Goal: Information Seeking & Learning: Get advice/opinions

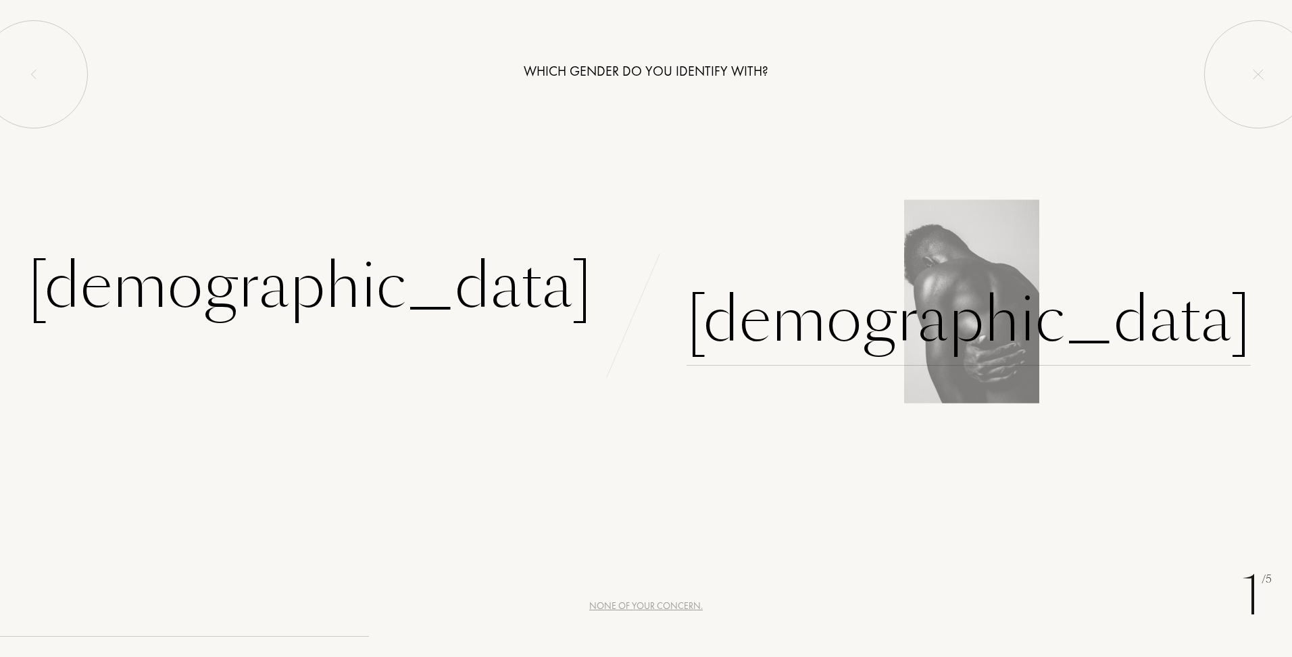
click at [734, 359] on div "[DEMOGRAPHIC_DATA]" at bounding box center [969, 319] width 564 height 91
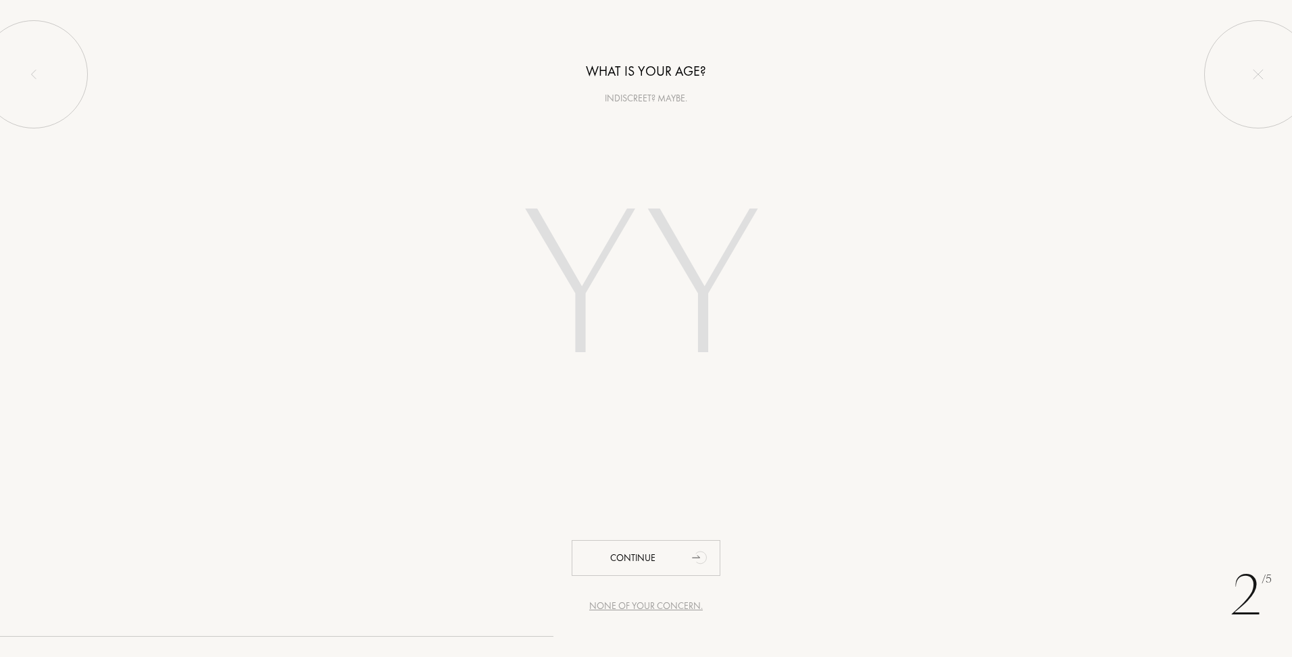
click at [661, 265] on input "number" at bounding box center [646, 290] width 385 height 274
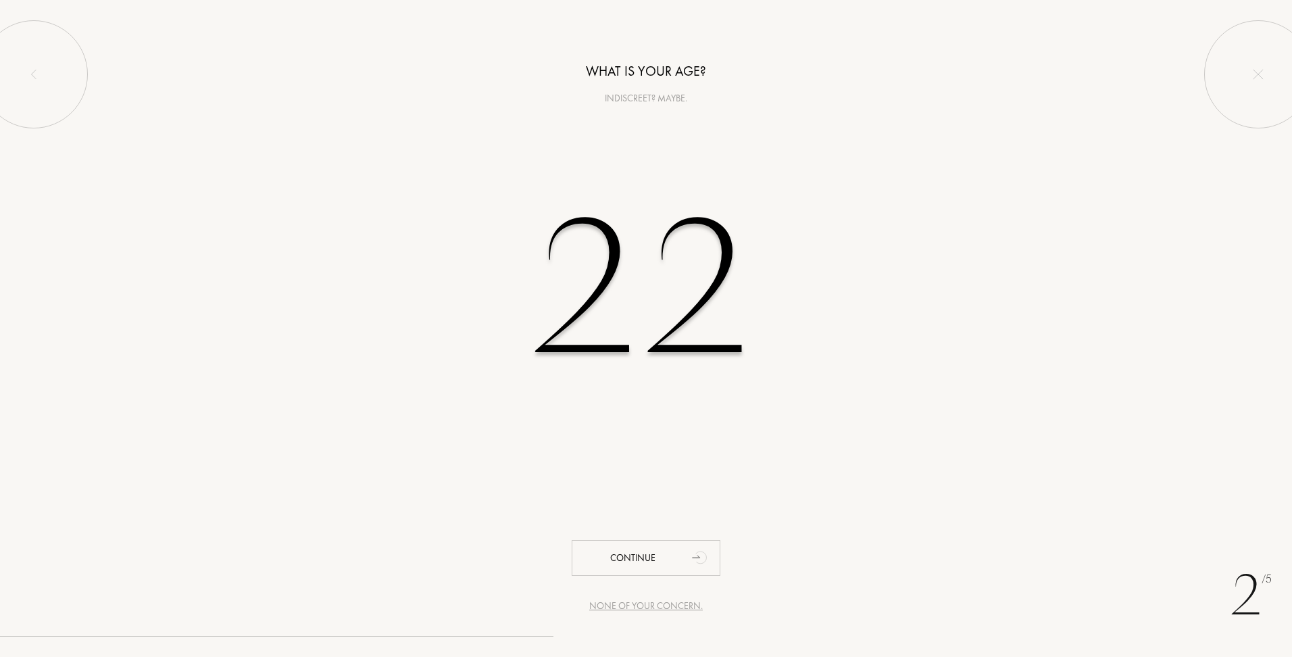
type input "22"
click at [630, 521] on div "2 /5 None of your concern. What is your age? Indiscreet? Maybe. 22 Continue" at bounding box center [646, 328] width 1292 height 657
click at [629, 533] on div "2 /5 None of your concern. What is your age? Indiscreet? Maybe. 22 Continue" at bounding box center [646, 328] width 1292 height 657
click at [634, 548] on div "Continue" at bounding box center [646, 558] width 149 height 36
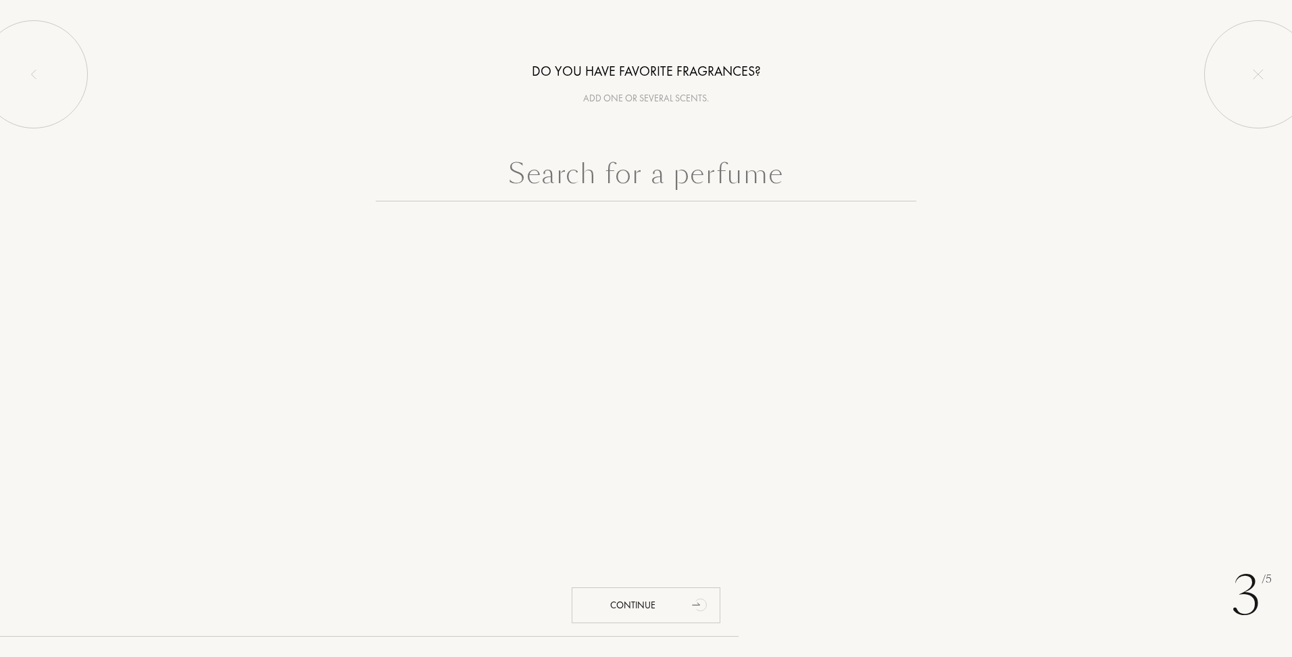
click at [685, 191] on input "text" at bounding box center [646, 177] width 541 height 49
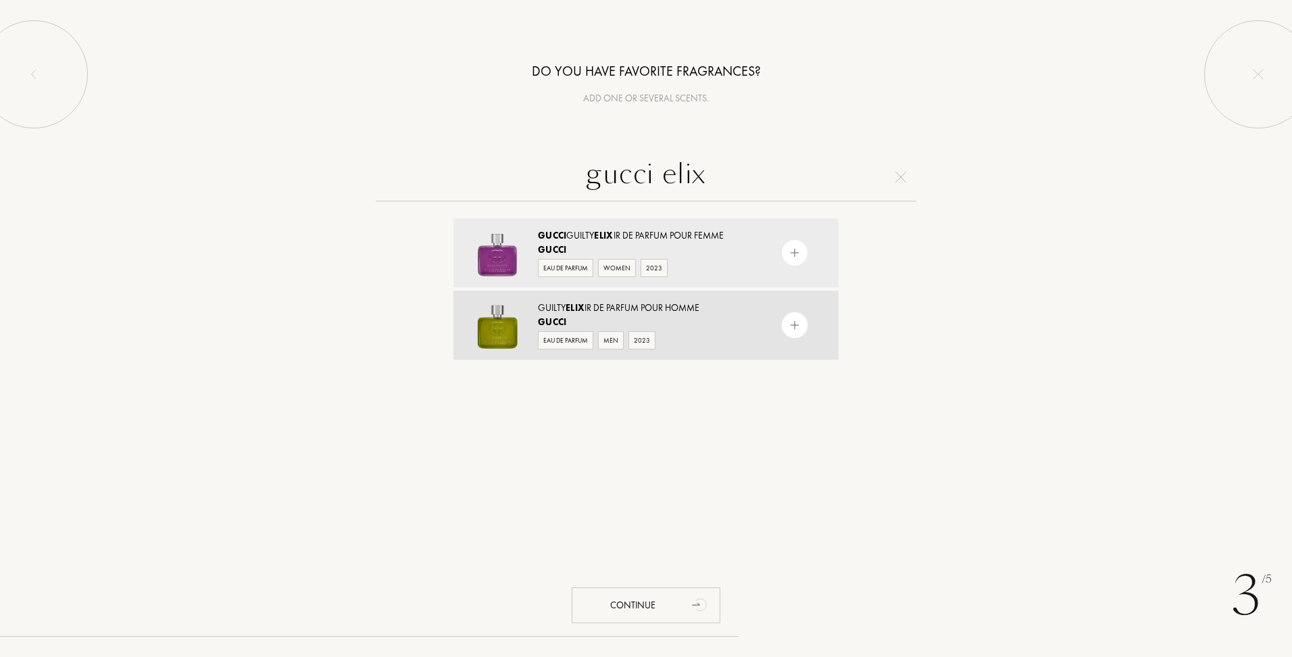
type input "gucci elix"
click at [794, 320] on img at bounding box center [795, 325] width 13 height 13
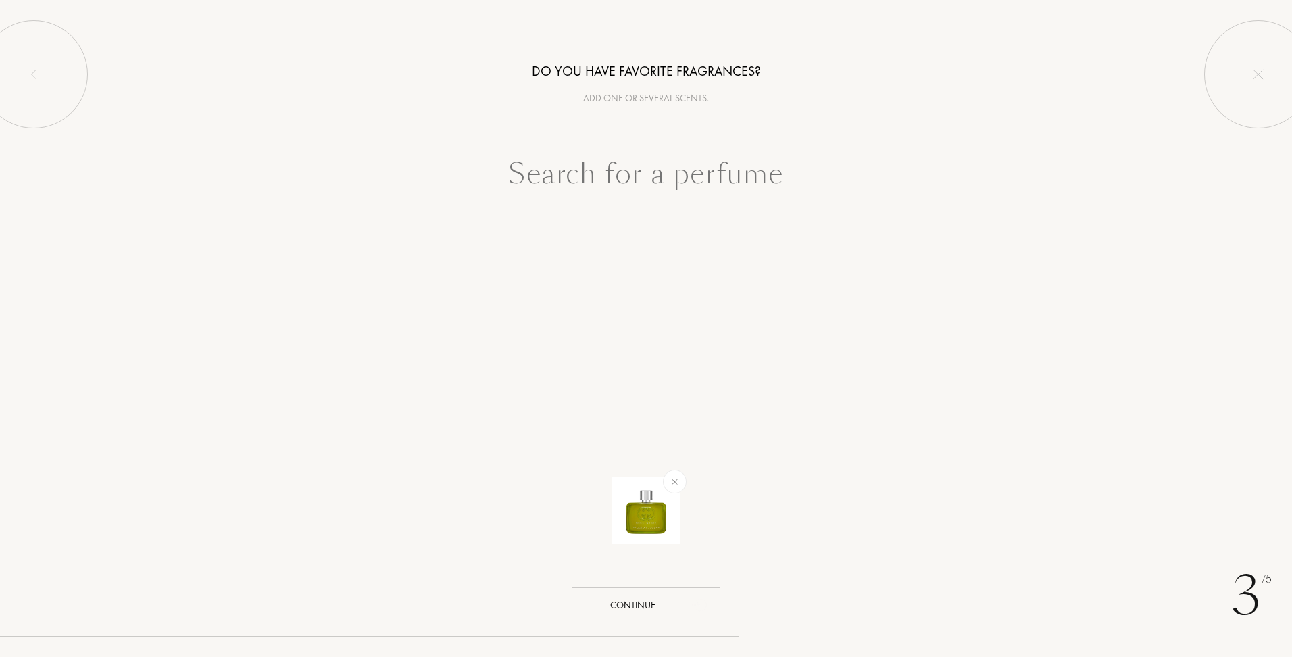
click at [677, 587] on div "3 /5 Do you have favorite fragrances? Add one or several scents. Continue" at bounding box center [646, 328] width 1292 height 657
click at [679, 597] on div "Continue" at bounding box center [646, 605] width 149 height 36
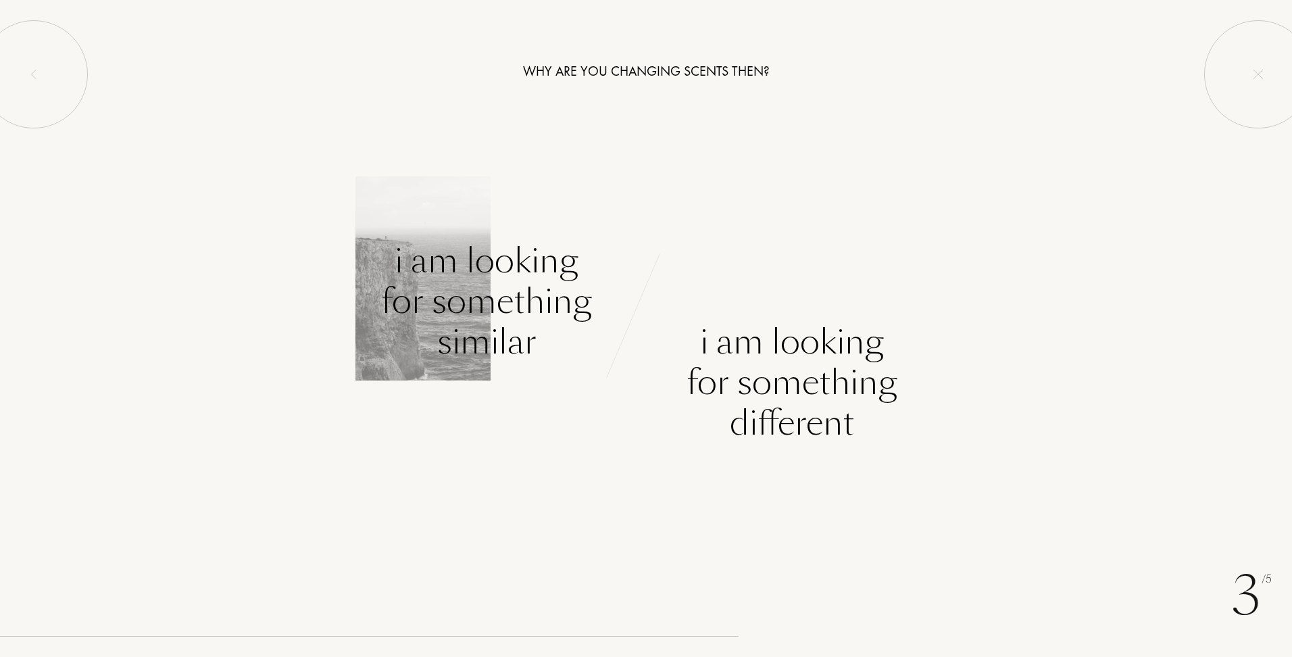
click at [552, 322] on div "I am looking for something similar" at bounding box center [486, 302] width 211 height 122
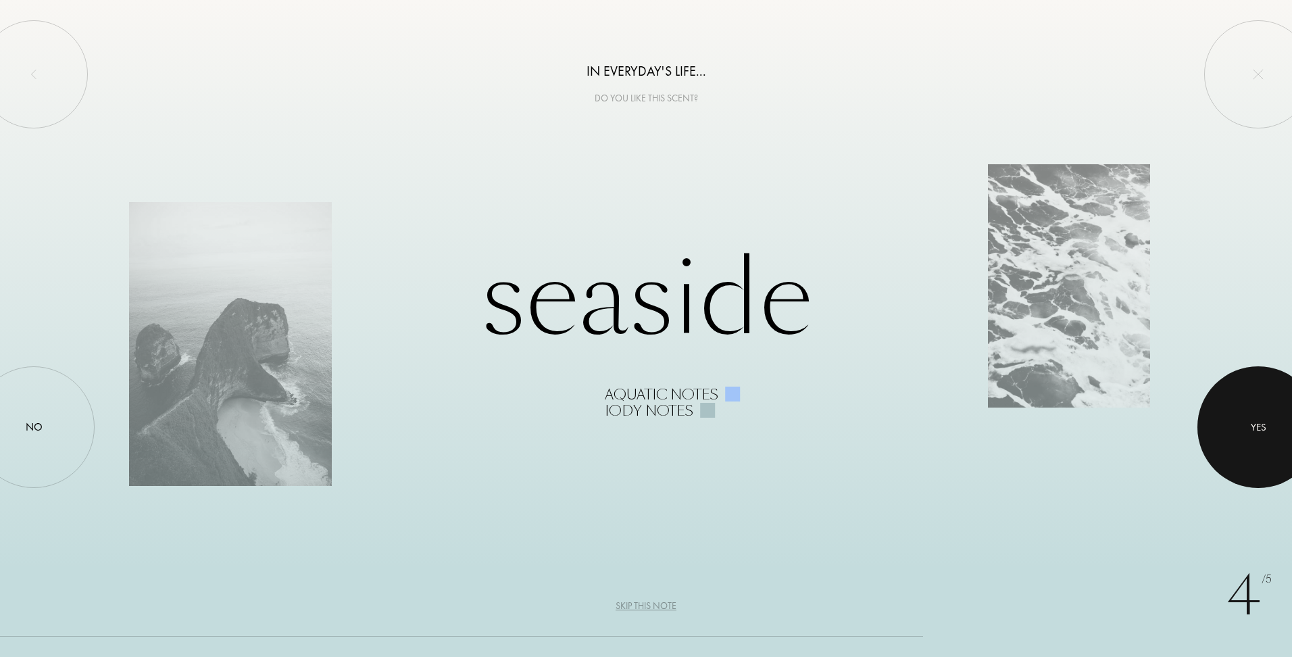
click at [1253, 443] on div at bounding box center [1259, 427] width 122 height 122
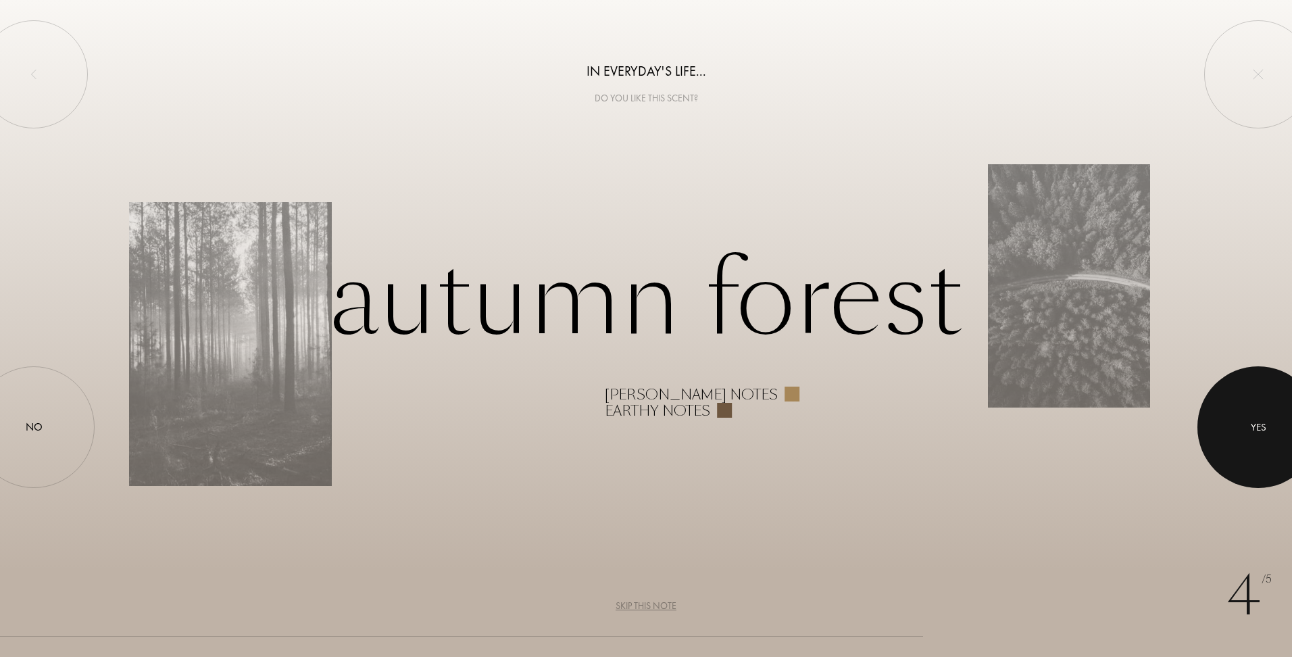
click at [1253, 443] on div at bounding box center [1259, 427] width 122 height 122
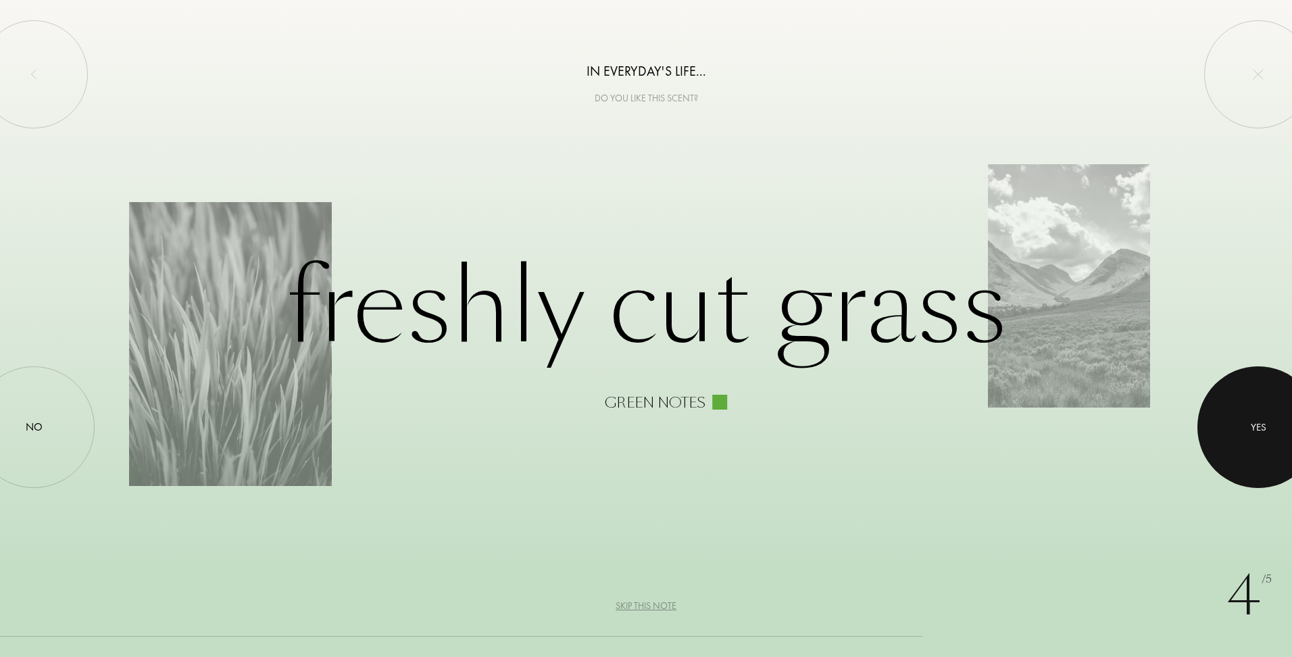
click at [1253, 442] on div at bounding box center [1259, 427] width 122 height 122
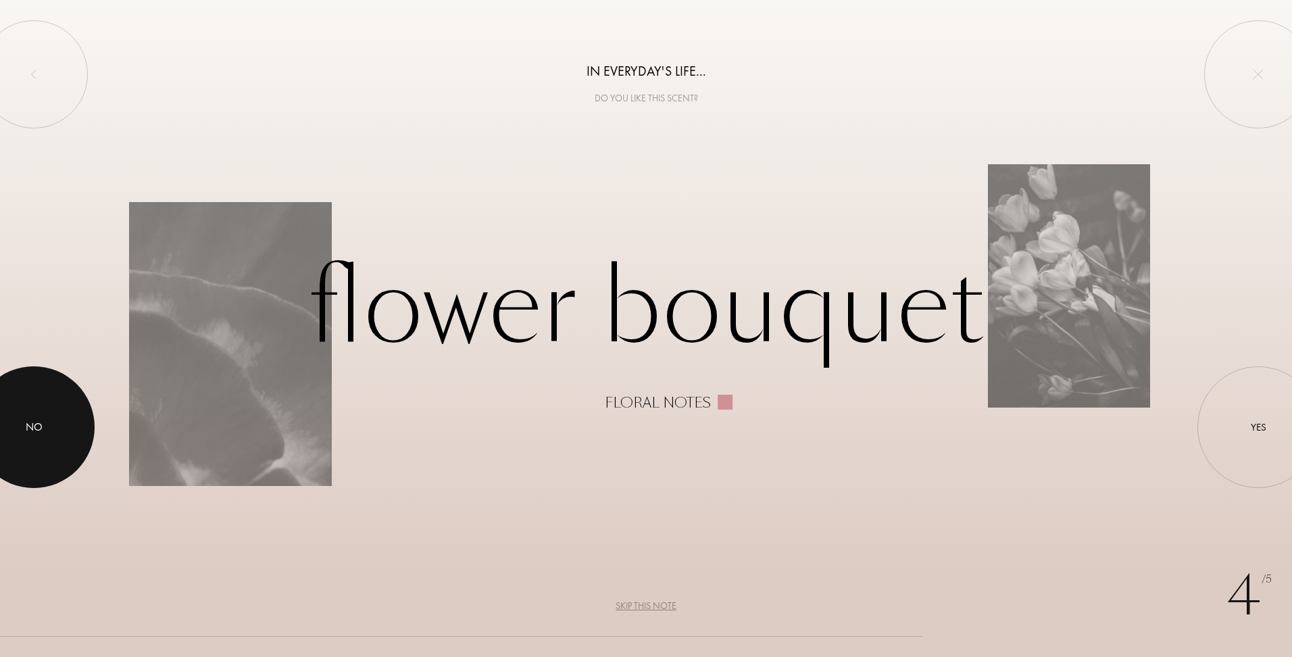
click at [75, 446] on div "No" at bounding box center [34, 427] width 122 height 122
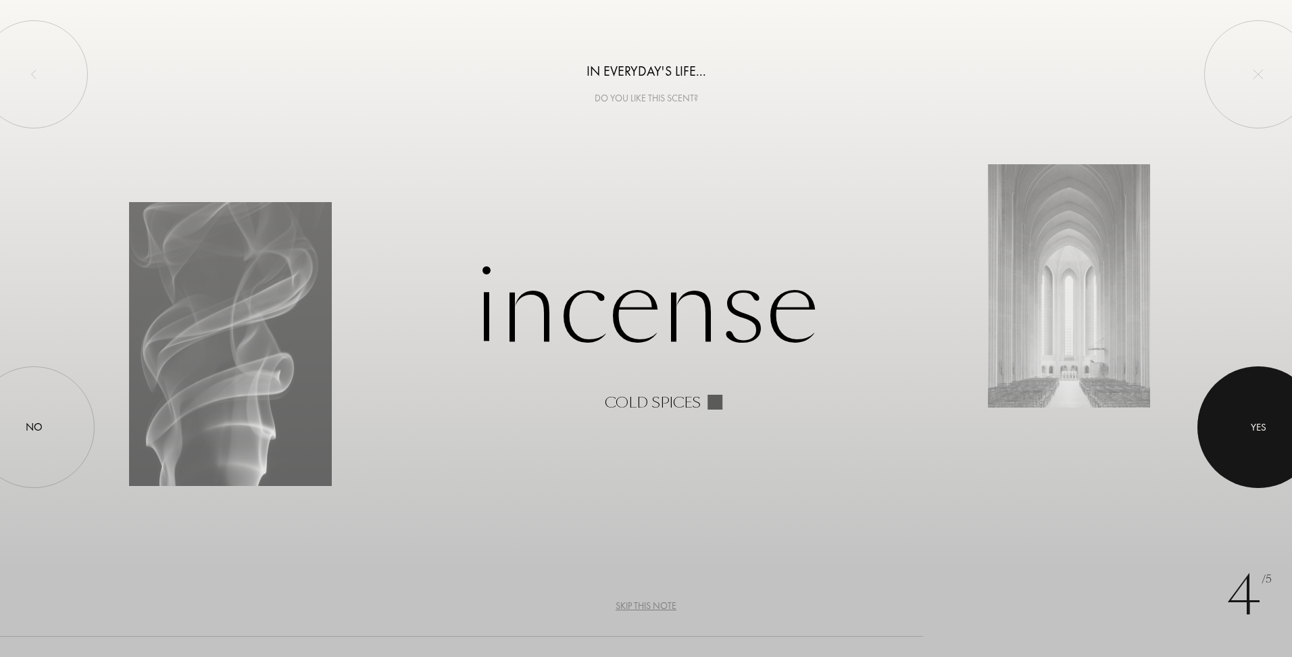
click at [1266, 435] on div "Yes" at bounding box center [1259, 427] width 122 height 122
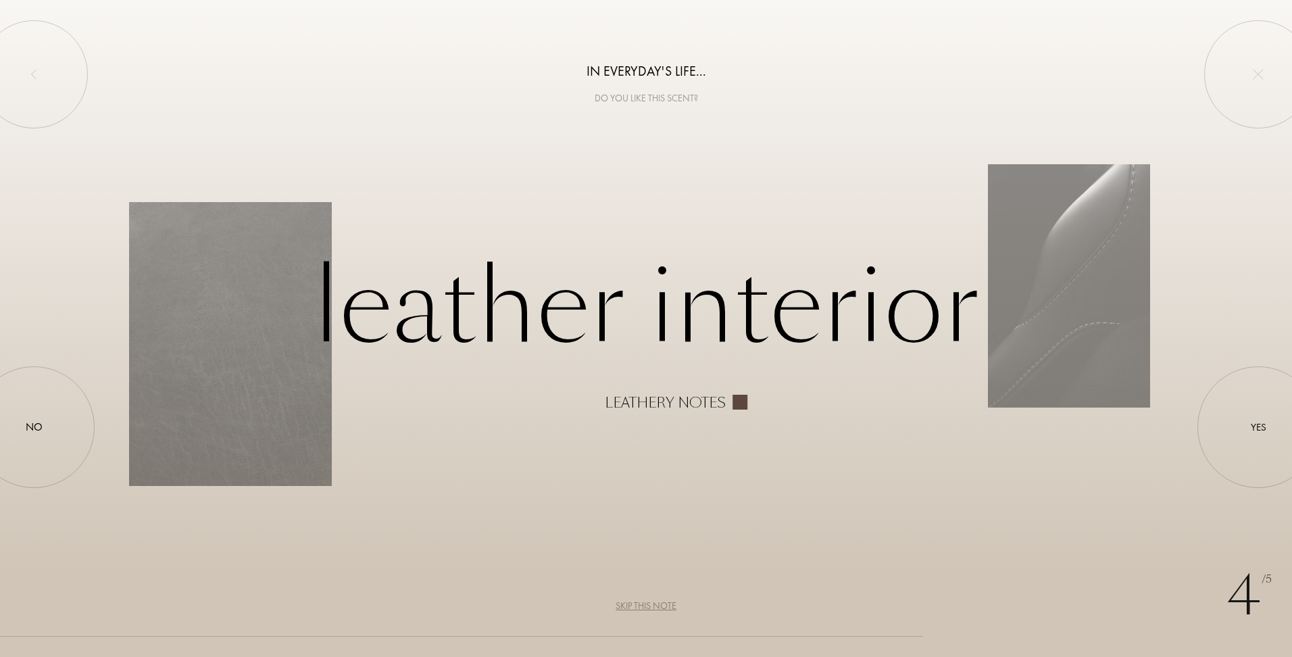
click at [0, 0] on html "4 /5 In everyday's life... Do you like this scent? Leather interior Leathery no…" at bounding box center [646, 0] width 1292 height 0
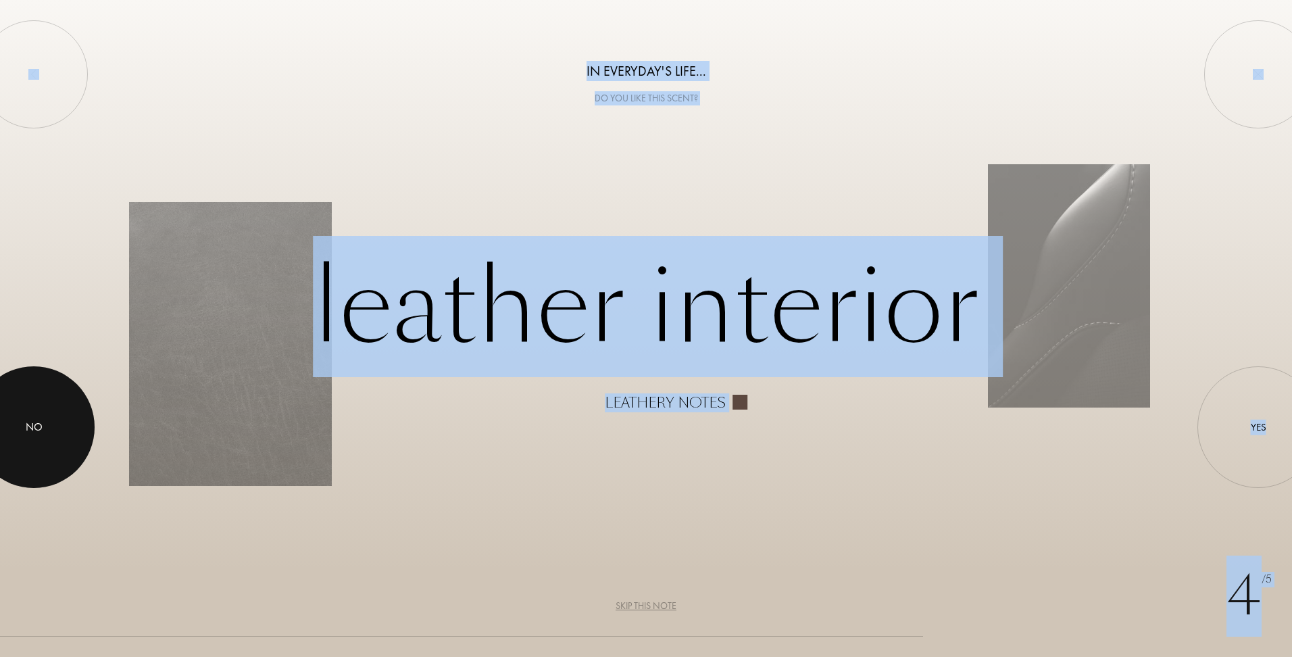
drag, startPoint x: -3, startPoint y: 404, endPoint x: 20, endPoint y: 425, distance: 31.1
click at [20, 425] on div "No" at bounding box center [34, 427] width 122 height 122
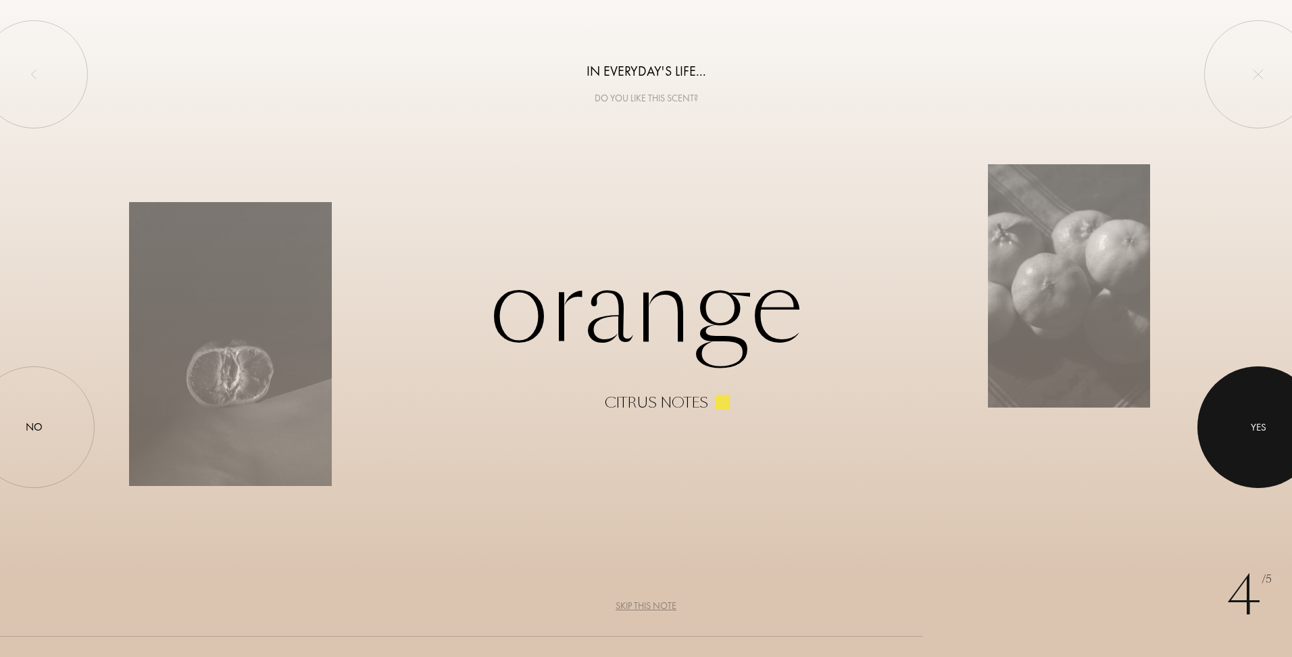
click at [1262, 427] on div "Yes" at bounding box center [1259, 428] width 16 height 16
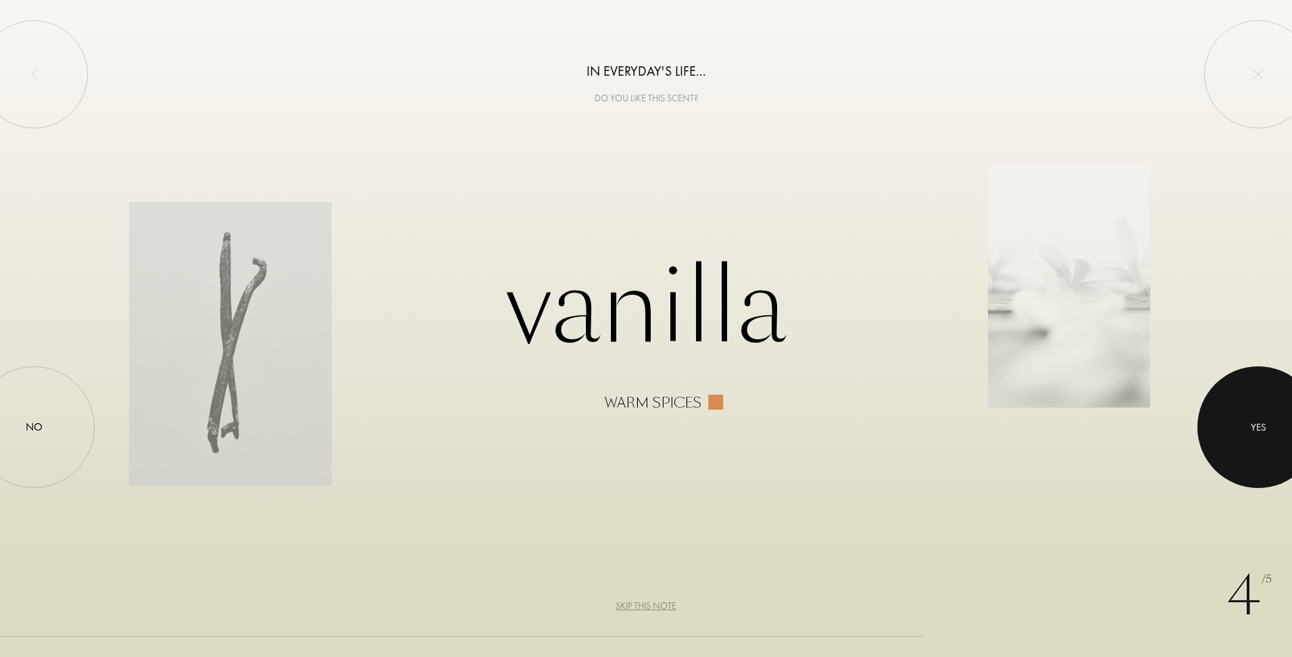
click at [1255, 390] on div at bounding box center [1259, 427] width 122 height 122
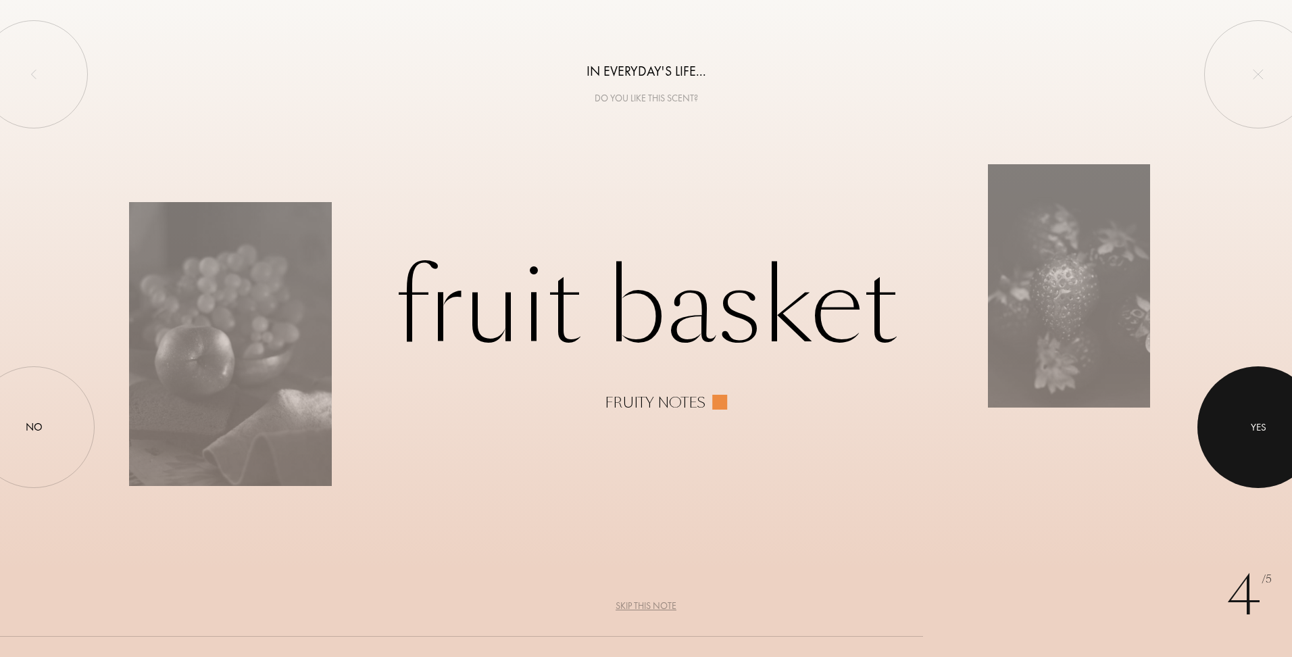
click at [1271, 420] on div at bounding box center [1259, 427] width 122 height 122
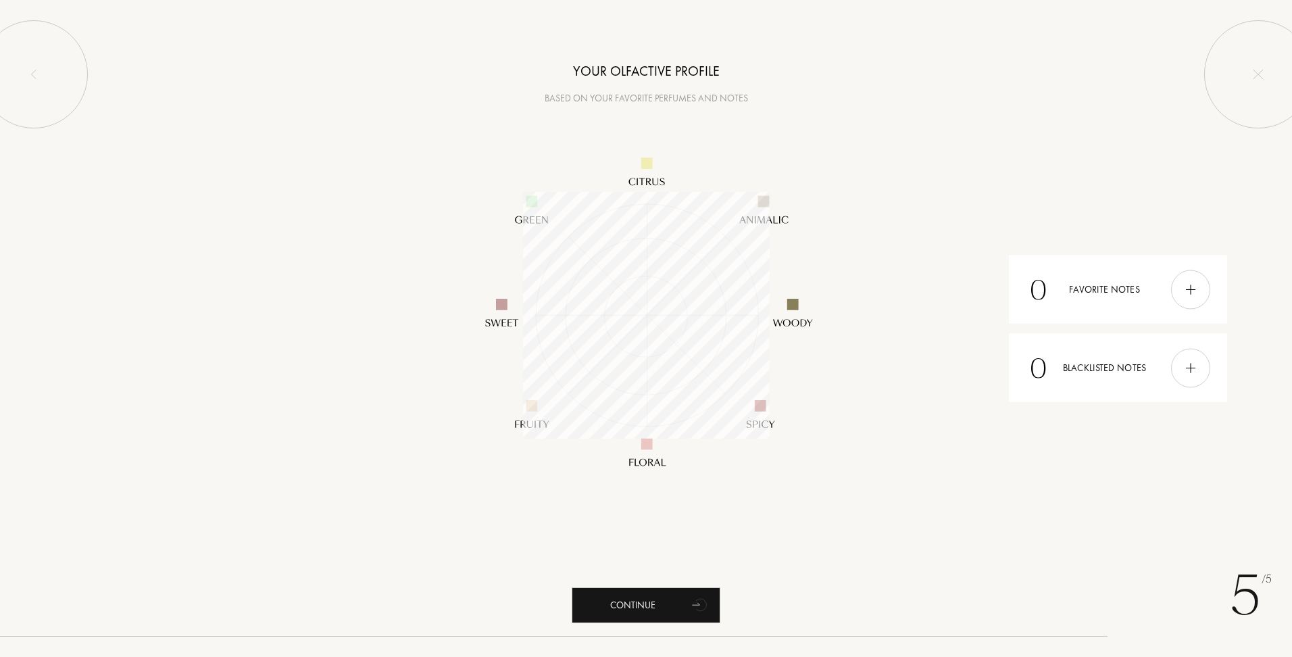
scroll to position [247, 247]
click at [692, 602] on icon "animation" at bounding box center [700, 604] width 27 height 27
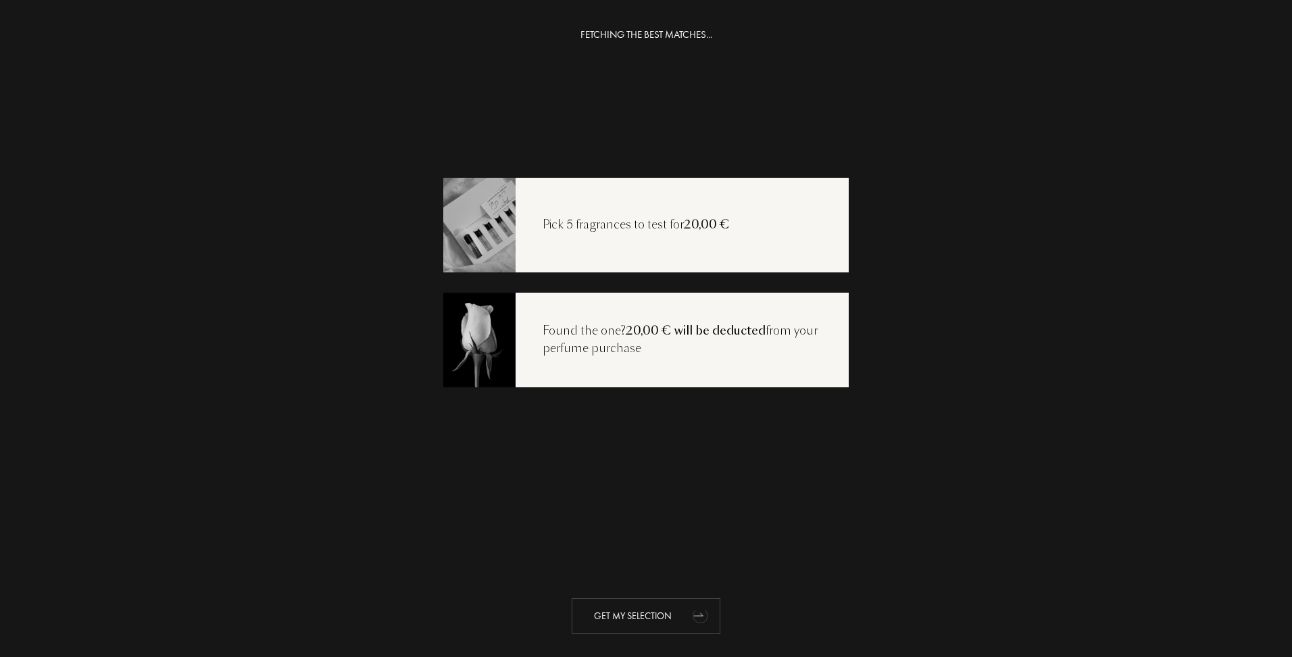
click at [648, 625] on div "Get my selection" at bounding box center [646, 616] width 149 height 36
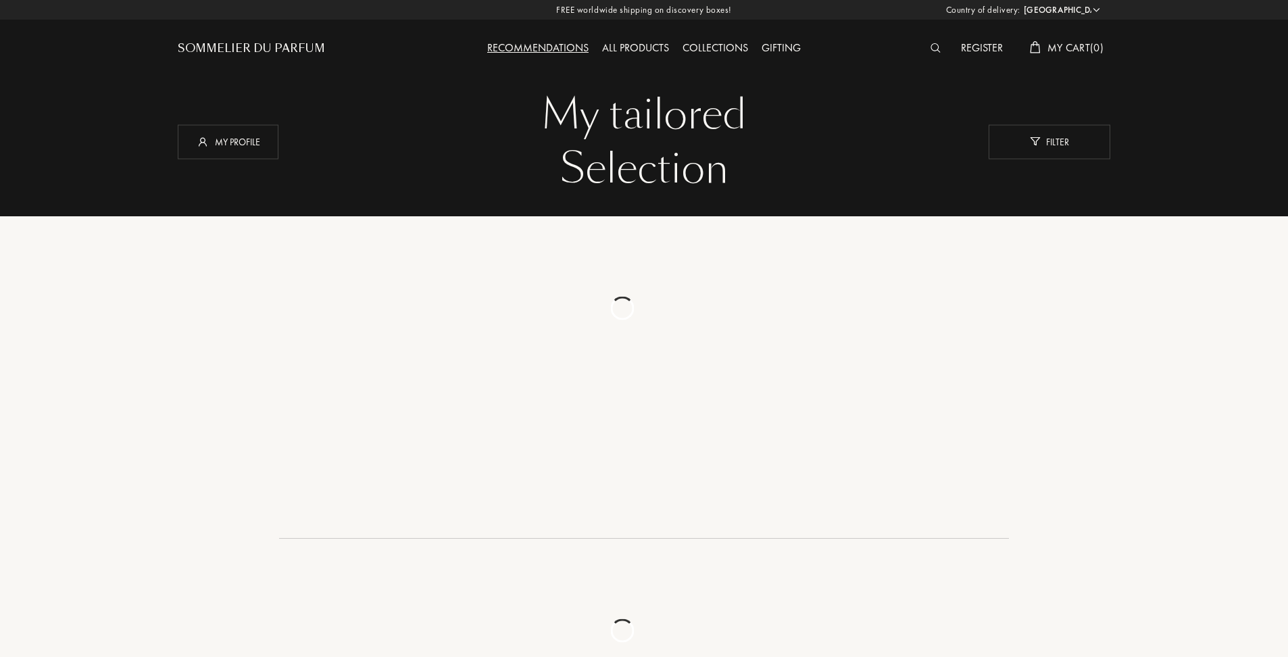
select select "HU"
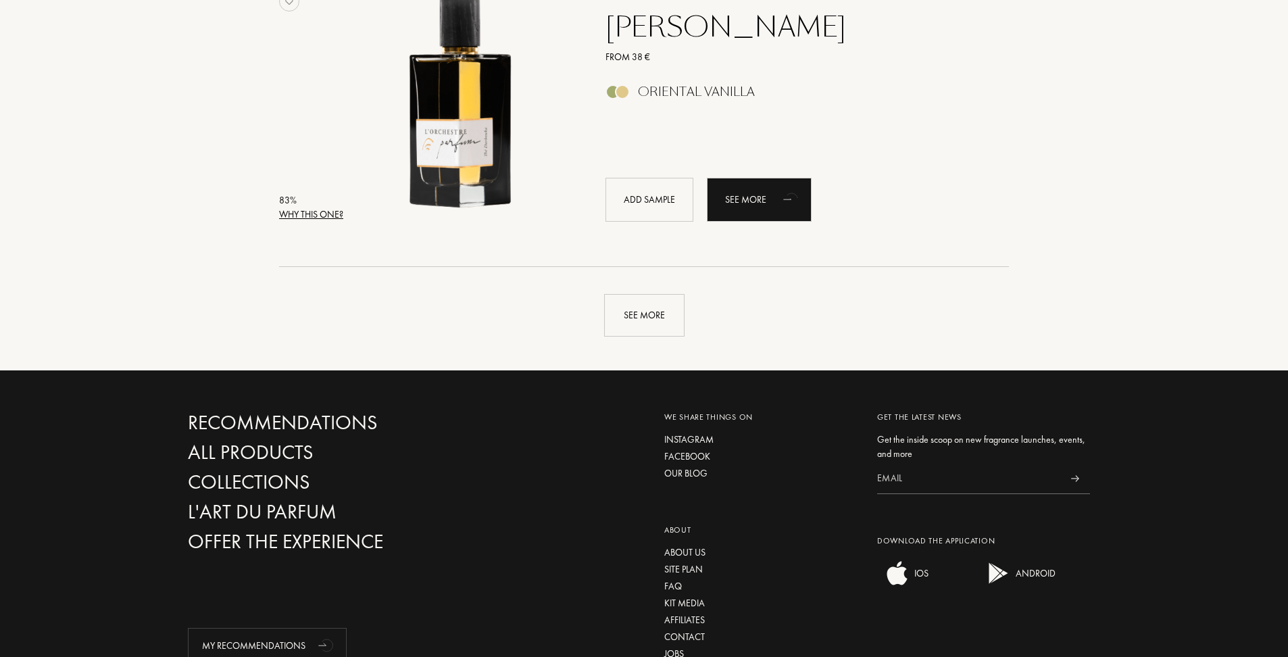
scroll to position [3042, 0]
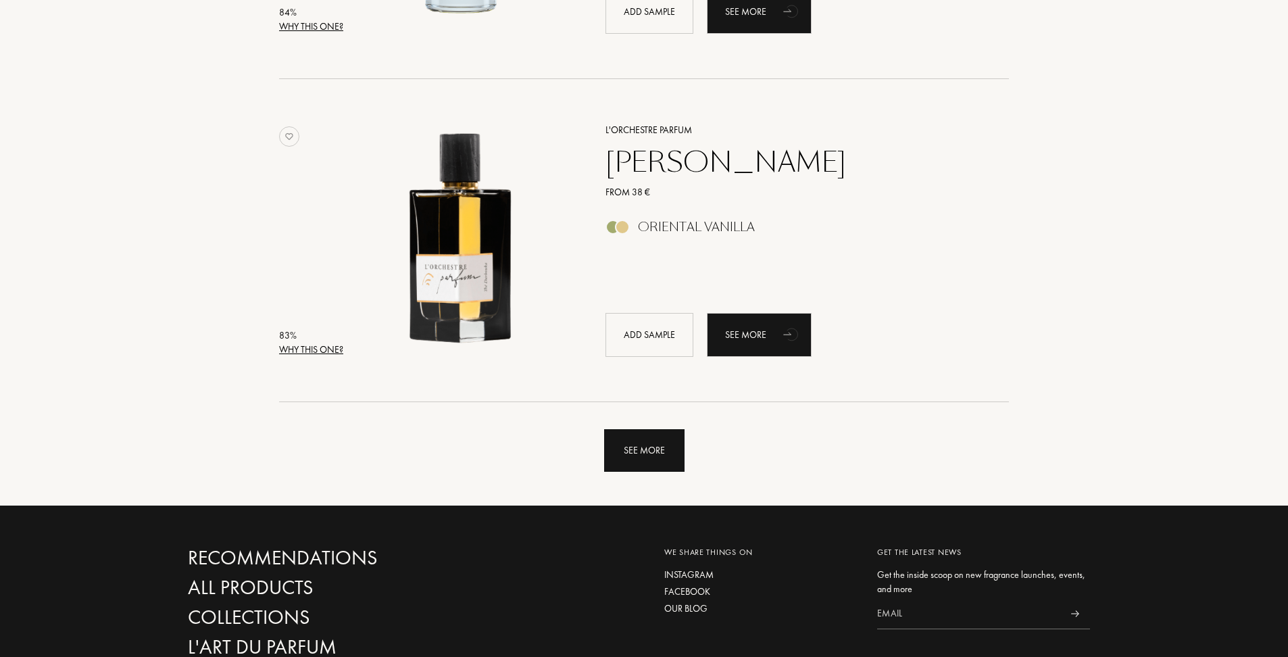
click at [654, 432] on div "See more" at bounding box center [644, 450] width 80 height 43
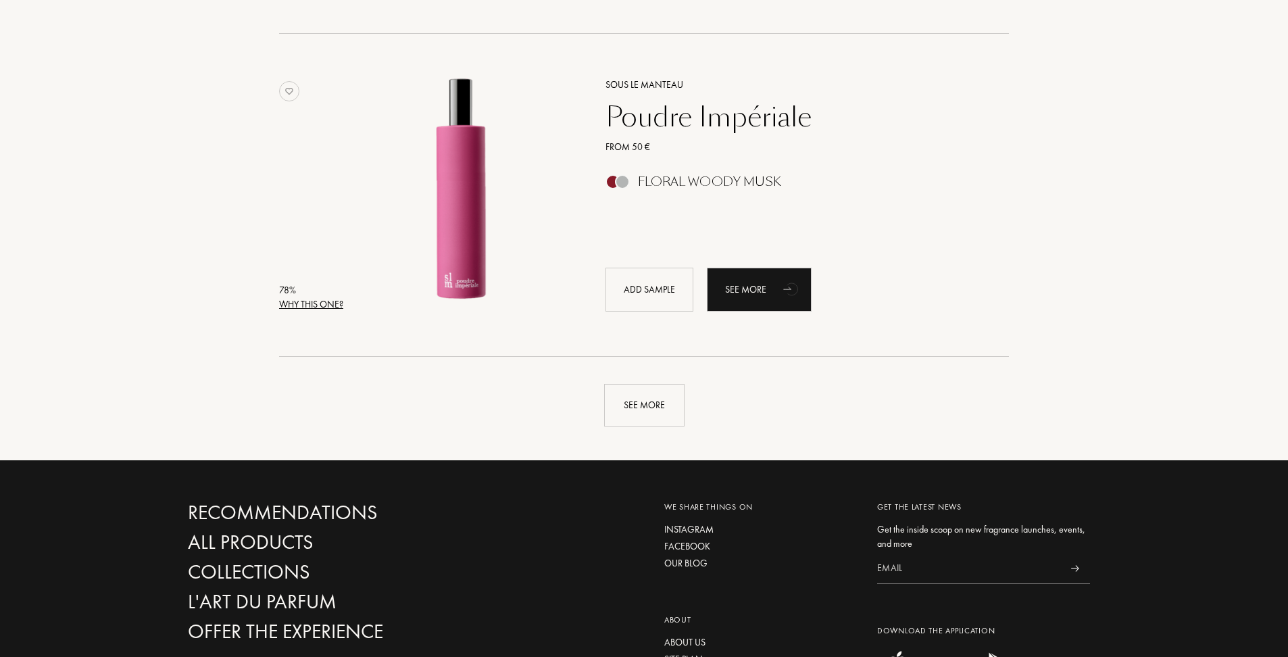
scroll to position [6219, 0]
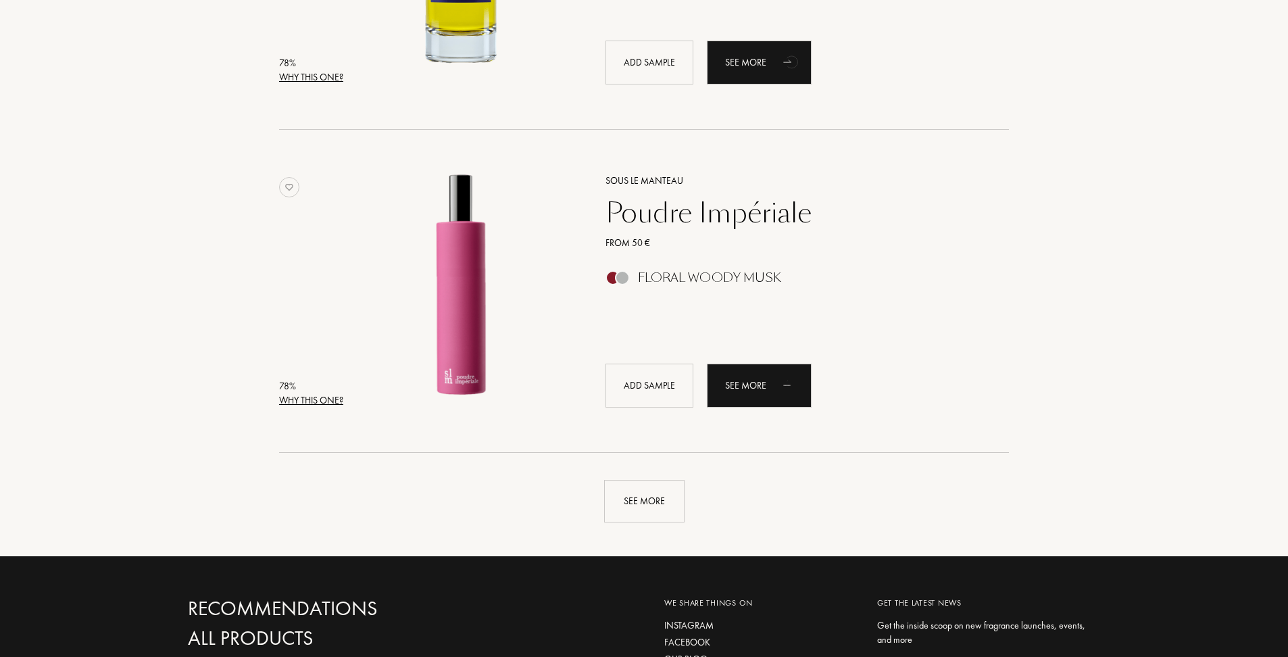
click at [653, 500] on div "See more" at bounding box center [644, 501] width 80 height 43
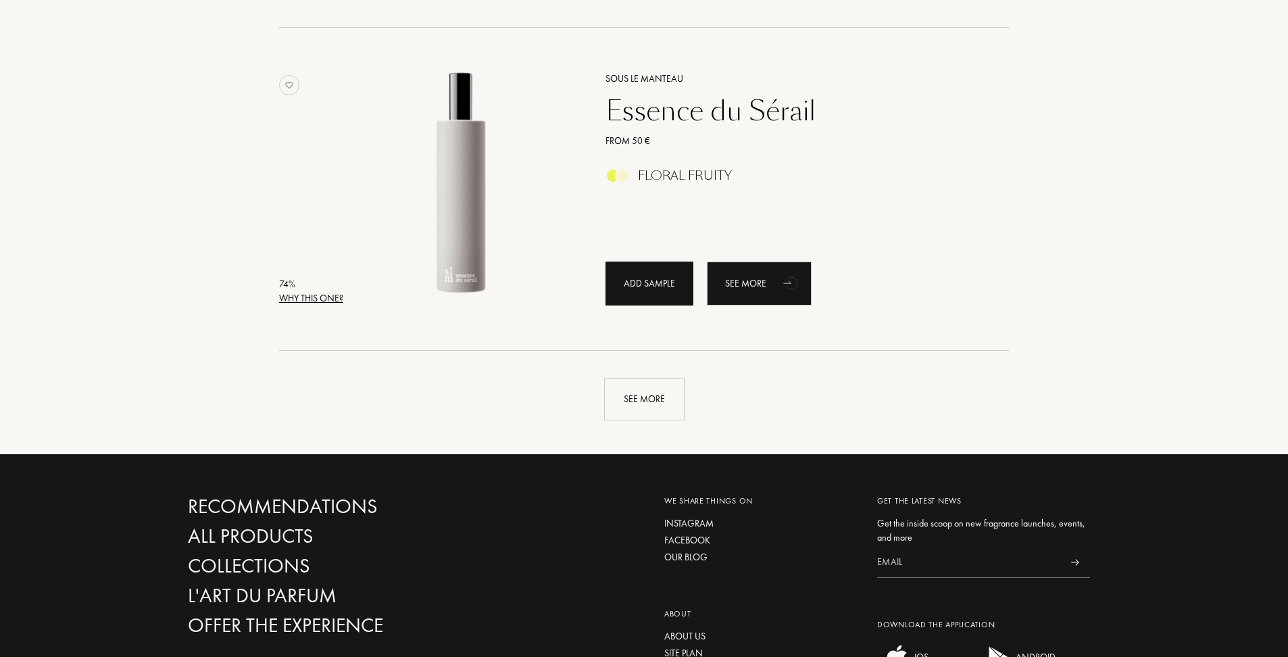
scroll to position [9356, 0]
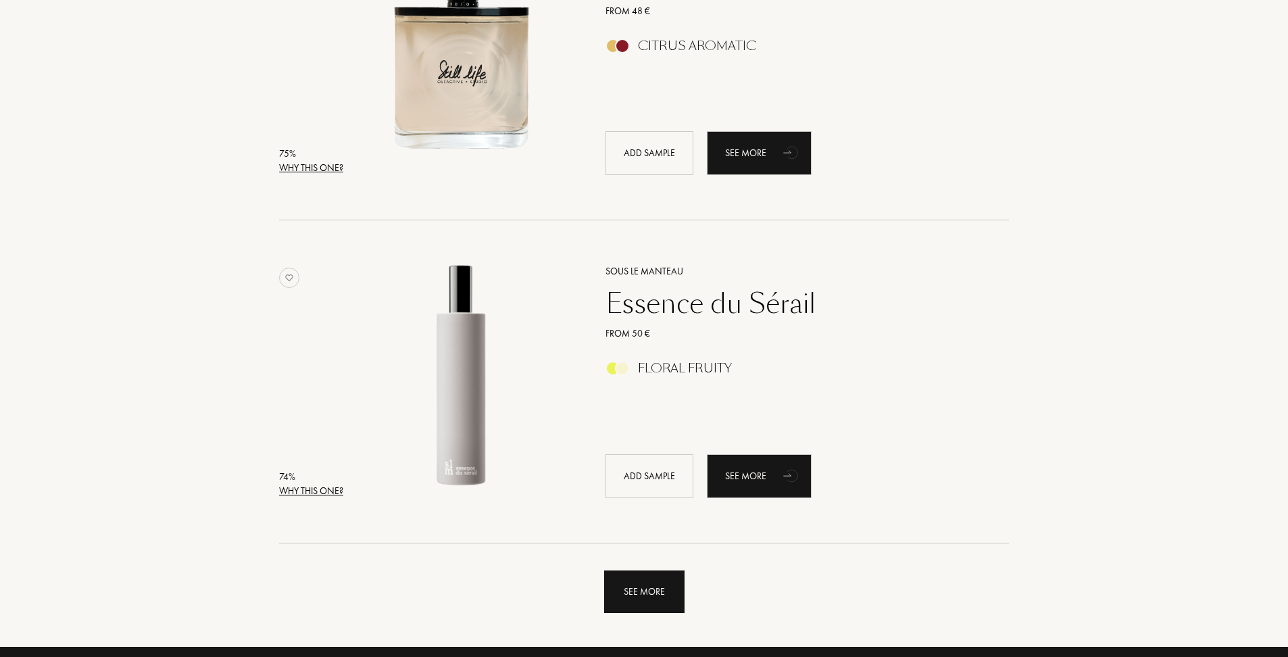
click at [658, 582] on div "See more" at bounding box center [644, 592] width 80 height 43
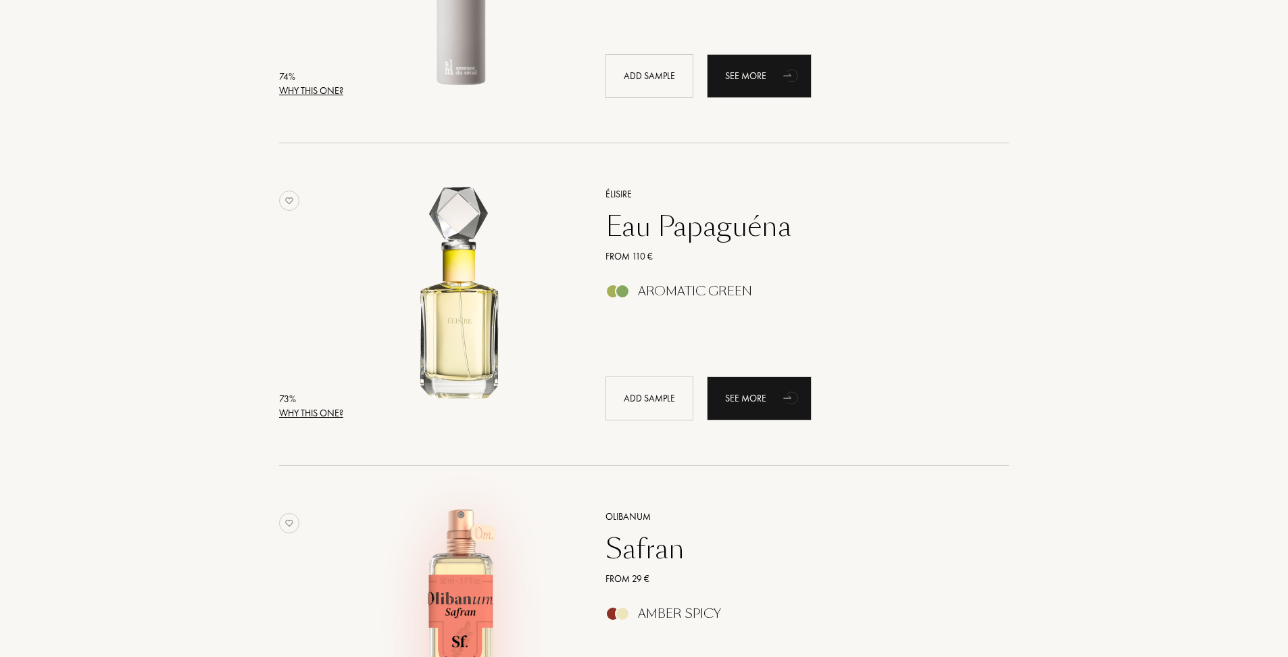
scroll to position [9897, 0]
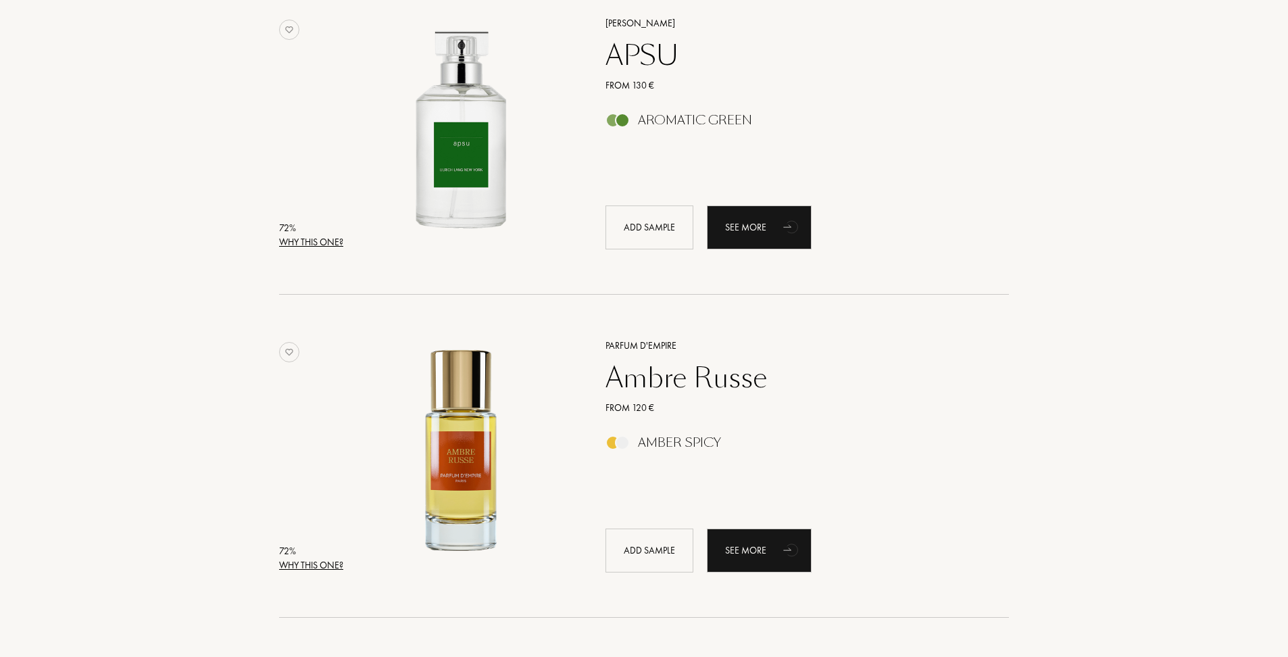
drag, startPoint x: 213, startPoint y: 496, endPoint x: 224, endPoint y: 500, distance: 11.6
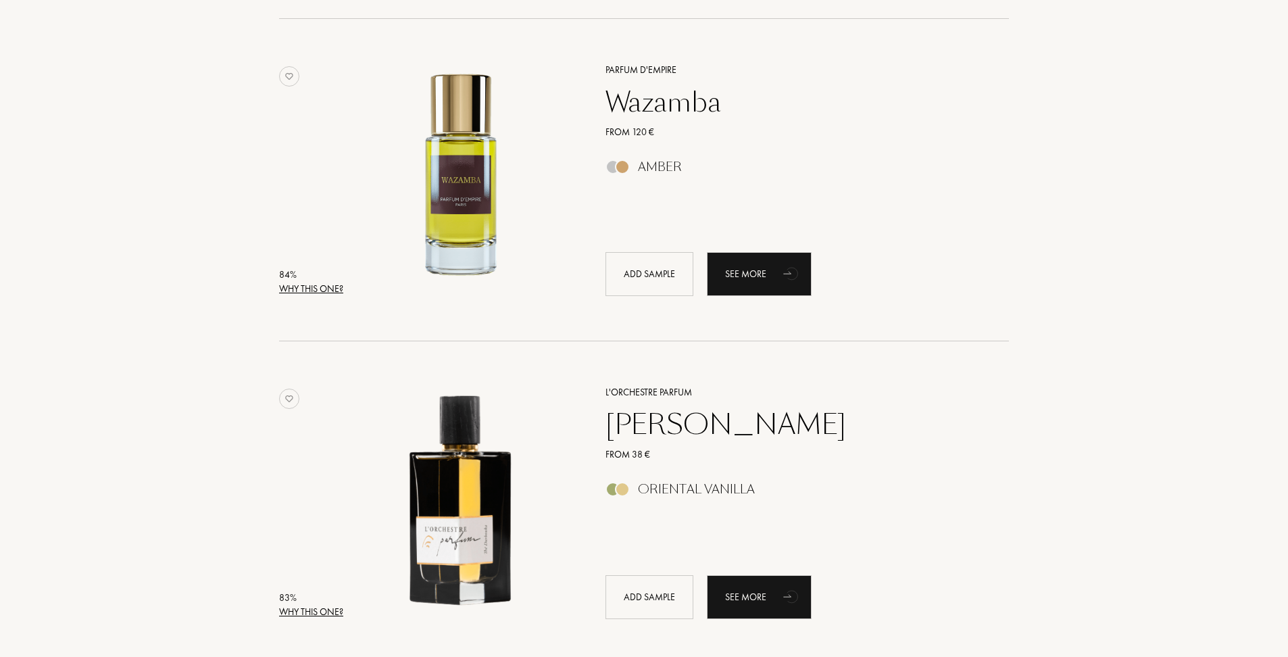
scroll to position [0, 0]
